Goal: Task Accomplishment & Management: Complete application form

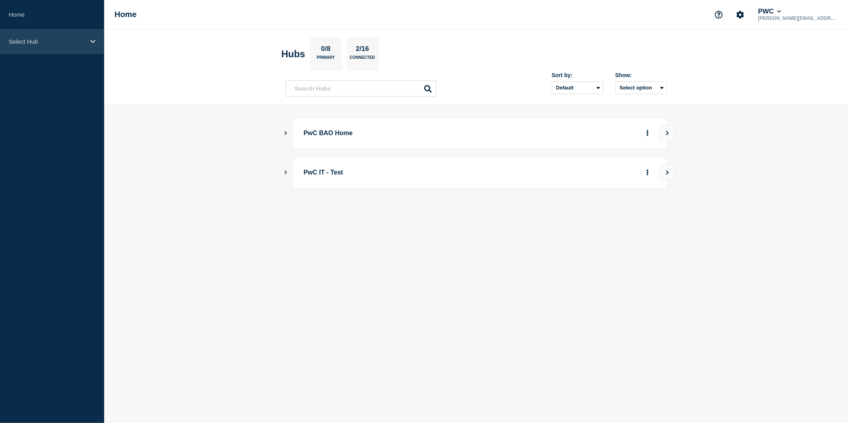
click at [91, 42] on icon at bounding box center [92, 41] width 5 height 3
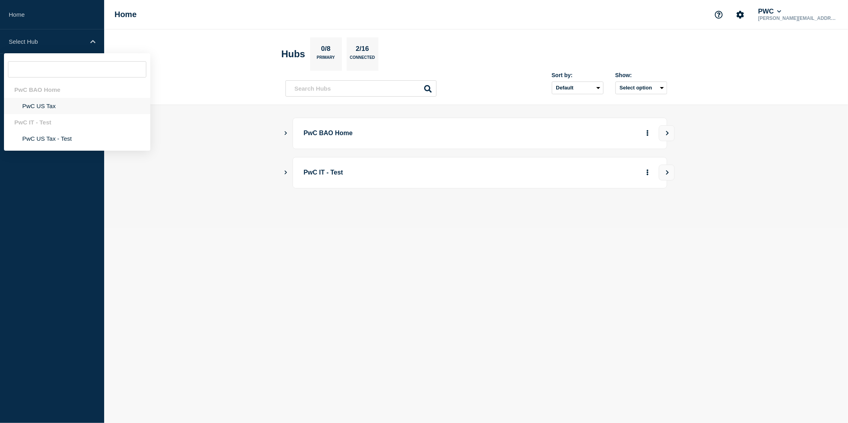
click at [40, 111] on li "PwC US Tax" at bounding box center [77, 106] width 146 height 16
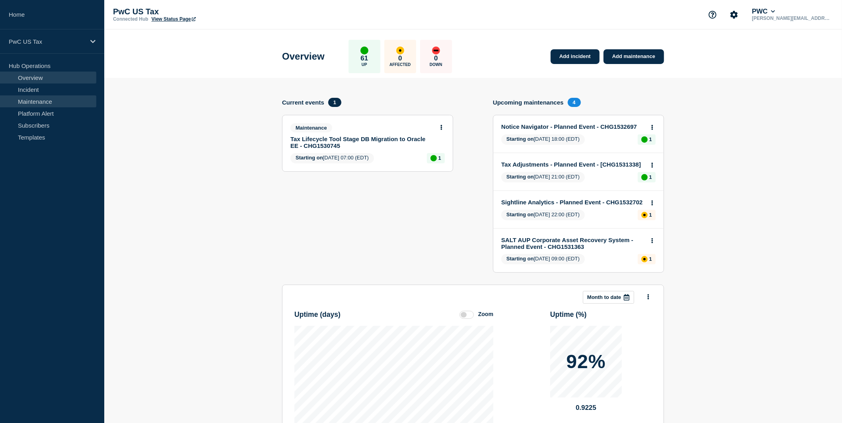
click at [45, 100] on link "Maintenance" at bounding box center [48, 101] width 96 height 12
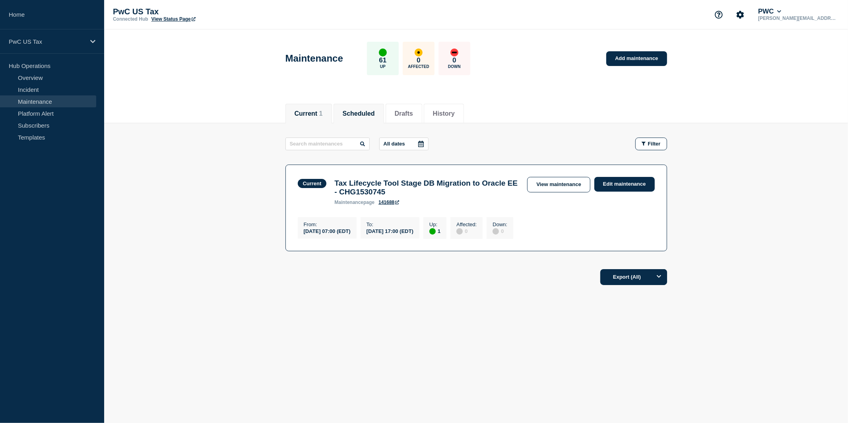
click at [358, 119] on li "Scheduled" at bounding box center [359, 113] width 51 height 19
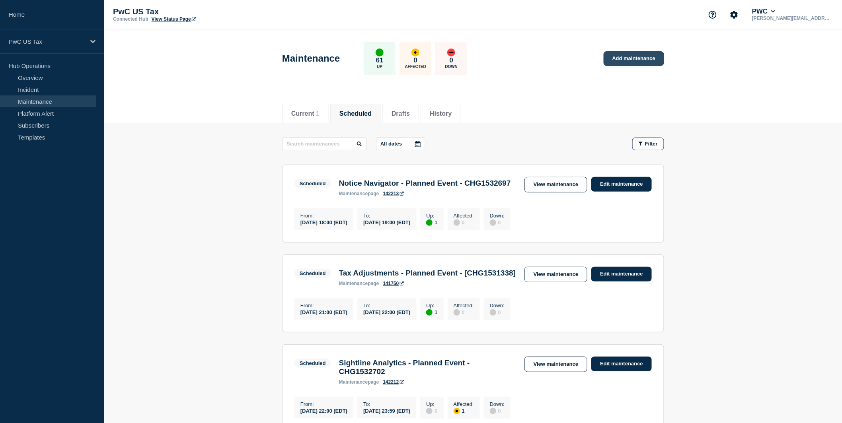
click at [637, 64] on link "Add maintenance" at bounding box center [633, 58] width 60 height 15
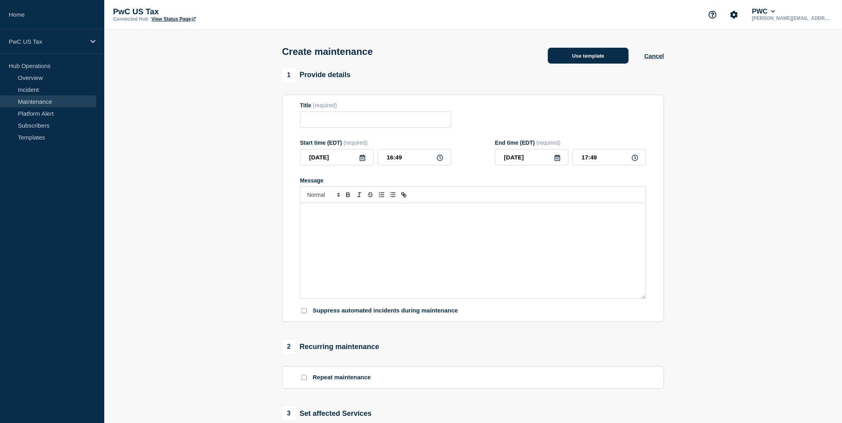
click at [568, 59] on button "Use template" at bounding box center [588, 56] width 81 height 16
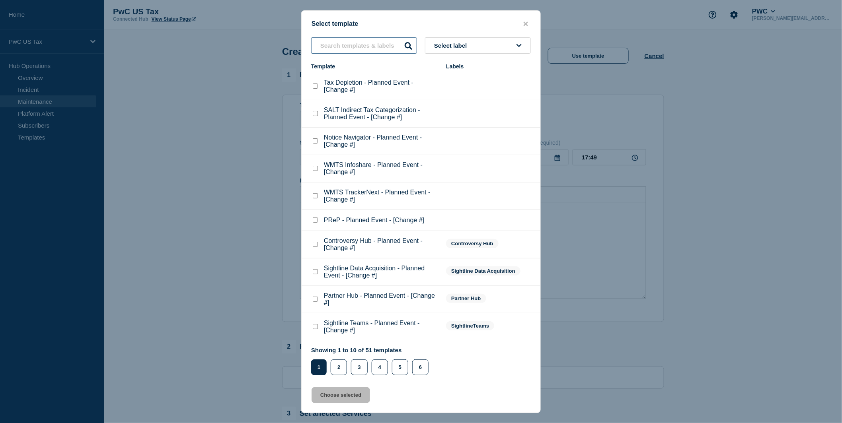
click at [358, 41] on input "text" at bounding box center [364, 45] width 106 height 16
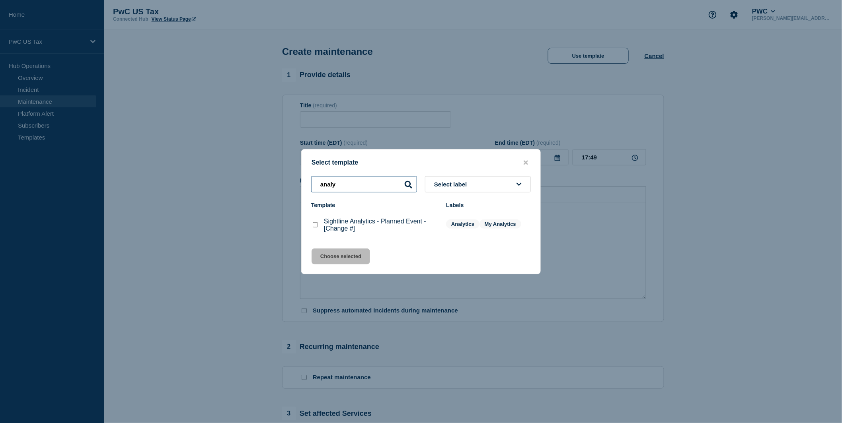
type input "analy"
click at [335, 231] on p "Sightline Analytics - Planned Event - [Change #]" at bounding box center [381, 225] width 114 height 14
click at [318, 226] on checkbox"] "Sightline Analytics - Planned Event - [Change #] checkbox" at bounding box center [315, 224] width 5 height 5
checkbox checkbox"] "true"
click at [332, 259] on button "Choose selected" at bounding box center [340, 257] width 58 height 16
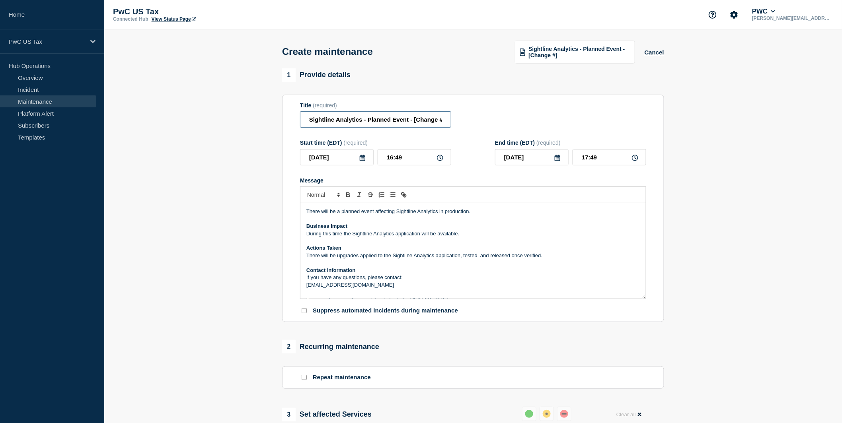
click at [415, 126] on input "Sightline Analytics - Planned Event - [Change #]" at bounding box center [375, 119] width 151 height 16
click at [437, 125] on input "Sightline Analytics - Planned Event - [Change #]" at bounding box center [375, 119] width 151 height 16
click at [362, 125] on input "Sightline Analytics - Planned Event - [Change #]" at bounding box center [375, 119] width 151 height 16
click at [365, 124] on input "Sightline Analytics - Planned Event - [Change #]" at bounding box center [375, 119] width 151 height 16
click at [420, 125] on input "Sightline Analytics - Web App - Planned Event - [Change #]" at bounding box center [375, 119] width 151 height 16
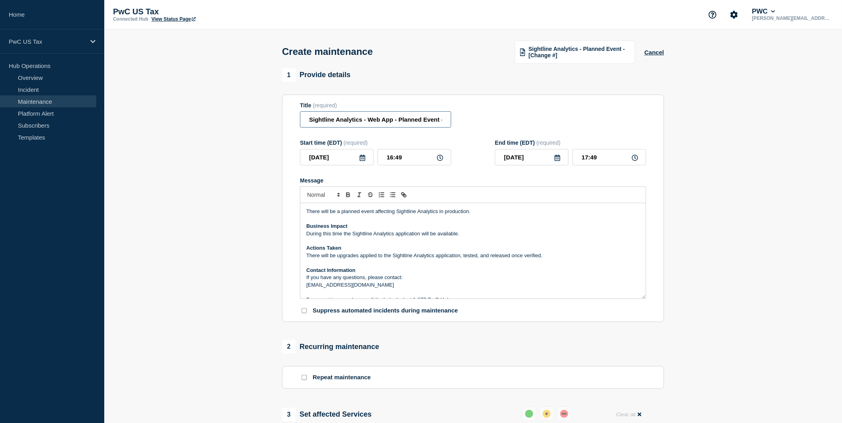
click at [420, 125] on input "Sightline Analytics - Web App - Planned Event - [Change #]" at bounding box center [375, 119] width 151 height 16
click at [414, 125] on input "Sightline Analytics - Web App - Planned Event - [Change #]" at bounding box center [375, 119] width 151 height 16
paste input "HG1532735"
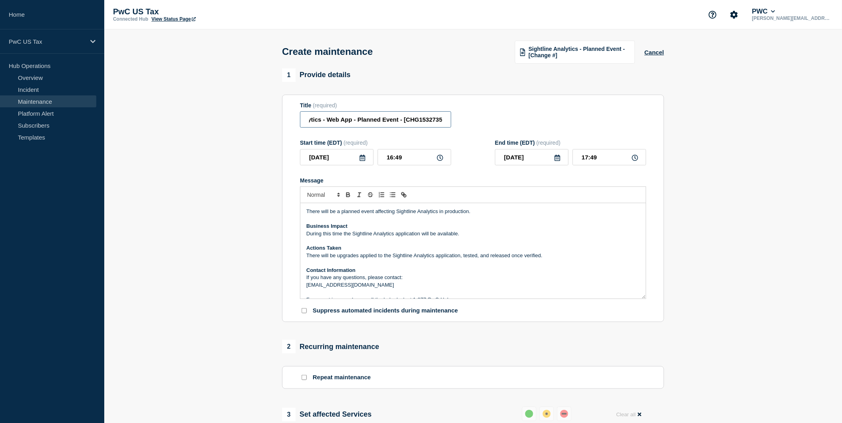
type input "Sightline Analytics - Web App - Planned Event - [CHG1532735]"
click at [367, 274] on p "Contact Information" at bounding box center [472, 270] width 333 height 7
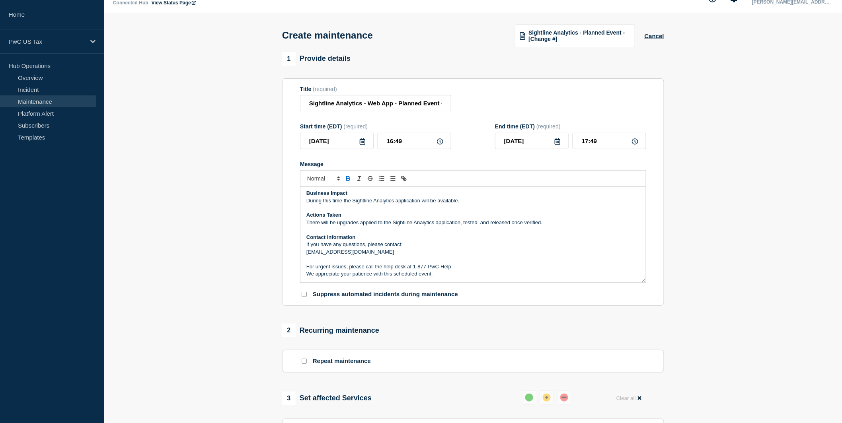
scroll to position [18, 0]
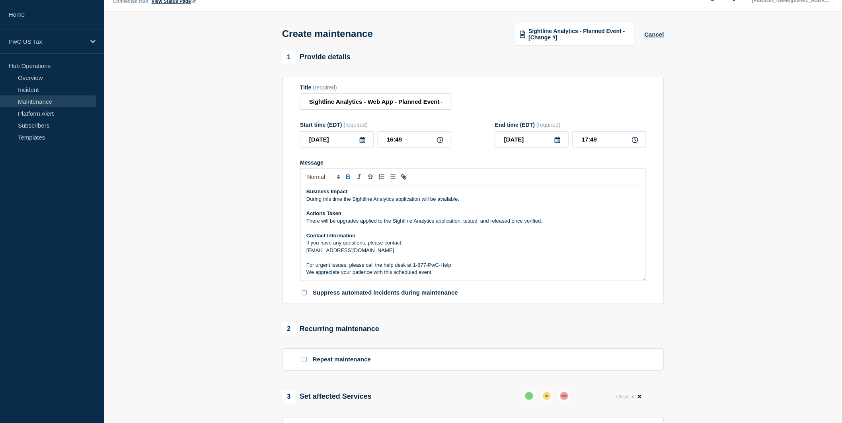
click at [339, 232] on p "Message" at bounding box center [472, 228] width 333 height 7
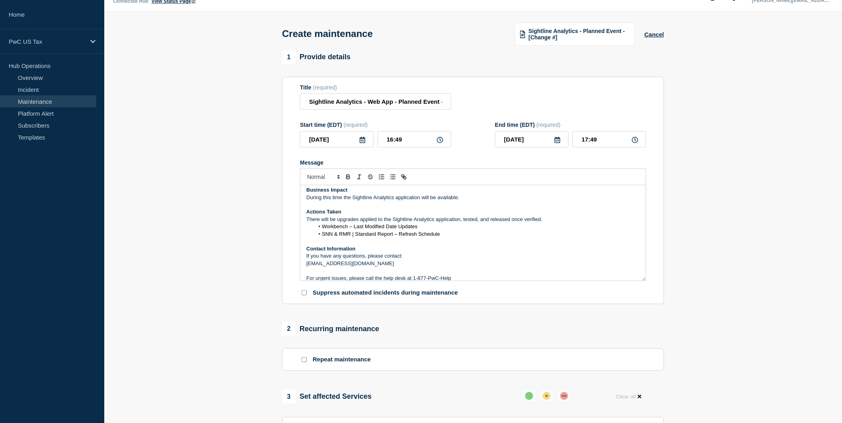
scroll to position [16, 0]
click at [391, 146] on input "16:49" at bounding box center [414, 139] width 74 height 16
drag, startPoint x: 394, startPoint y: 147, endPoint x: 387, endPoint y: 147, distance: 7.2
click at [387, 147] on input "16:49" at bounding box center [414, 139] width 74 height 16
type input "19:49"
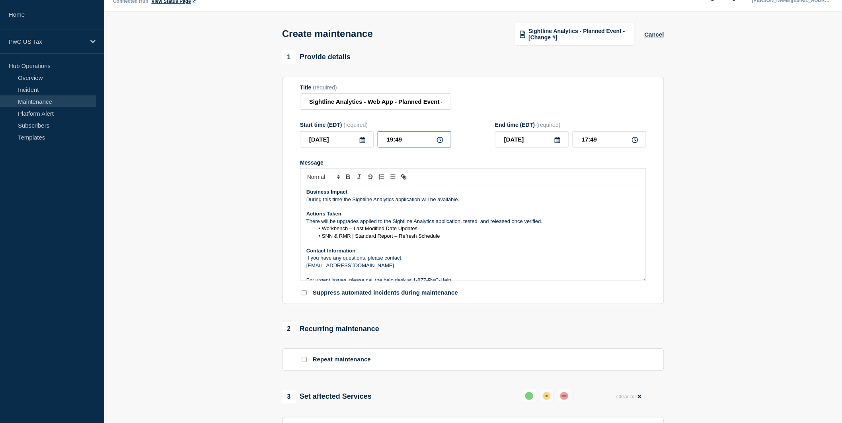
type input "20:49"
type input "19:09"
type input "20:09"
type input "19:00"
type input "20:00"
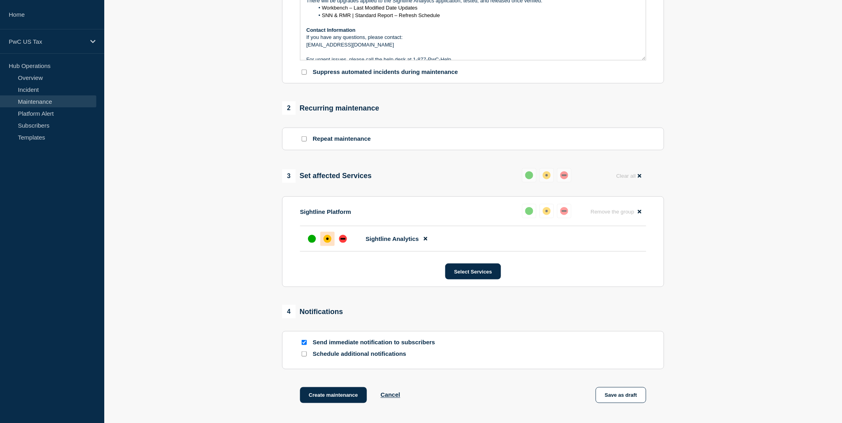
scroll to position [328, 0]
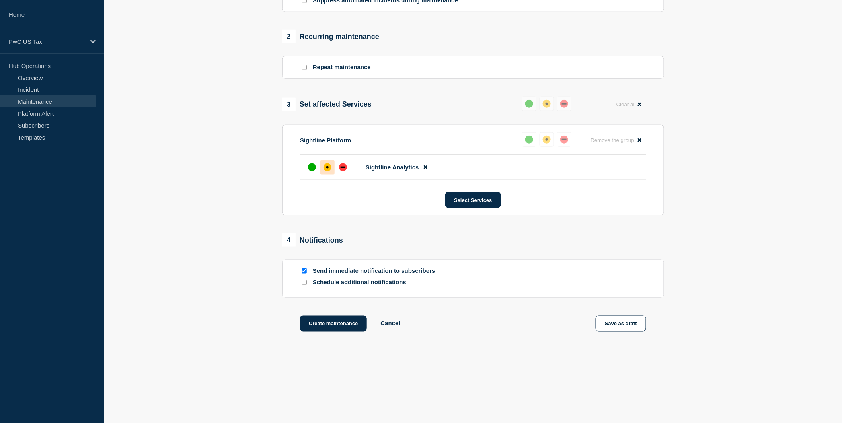
click at [301, 269] on input "Send immediate notification to subscribers" at bounding box center [303, 270] width 5 height 5
checkbox input "false"
click at [324, 325] on button "Create maintenance" at bounding box center [333, 324] width 67 height 16
